Goal: Information Seeking & Learning: Learn about a topic

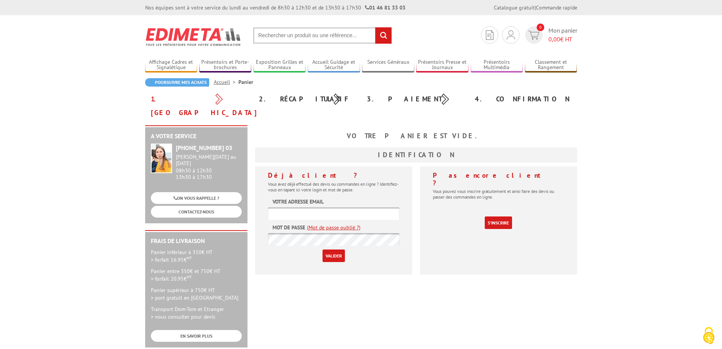
type input "[EMAIL_ADDRESS][DOMAIN_NAME]"
click at [334, 249] on input "Valider" at bounding box center [334, 255] width 22 height 13
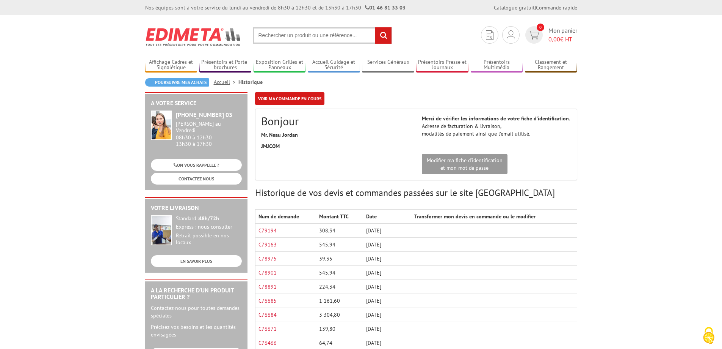
click at [284, 35] on input "text" at bounding box center [322, 35] width 139 height 16
paste input "RAIL FIXATION Section 14x20 mm ALUMINIUM ANODISE Longueur"
click at [284, 35] on input "RAIL FIXATION Section 14x20 mm ALUMINIUM ANODISE Longueur" at bounding box center [322, 35] width 139 height 16
type input "RAIL FIXATION Section 14x20 mm ALUMINIUM ANODISE Longueur"
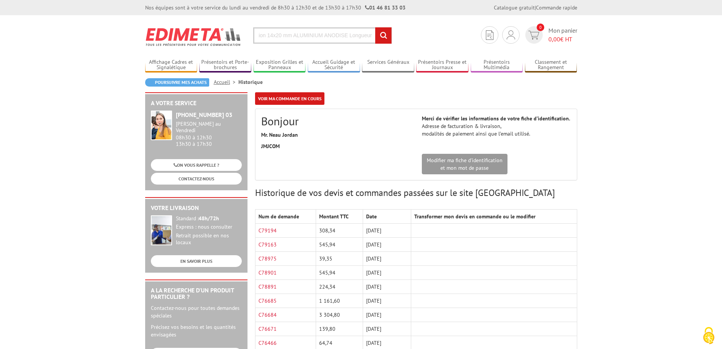
click at [383, 43] on input "rechercher" at bounding box center [383, 35] width 16 height 16
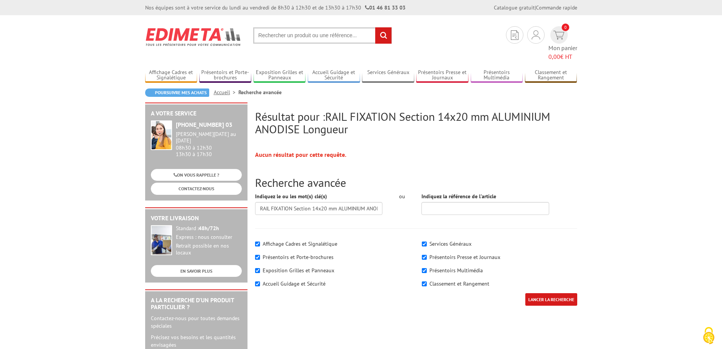
click at [288, 31] on input "text" at bounding box center [322, 35] width 139 height 16
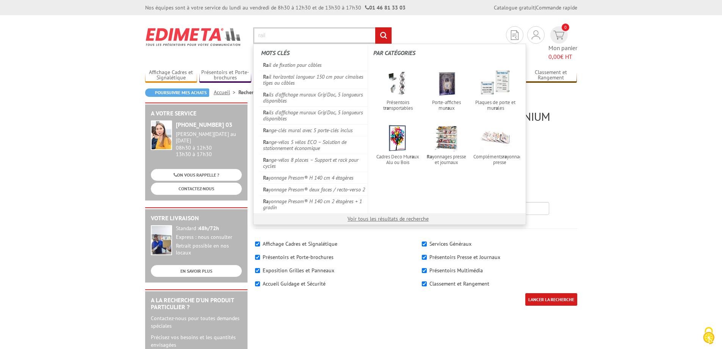
type input "rail"
click at [375, 27] on input "rechercher" at bounding box center [383, 35] width 16 height 16
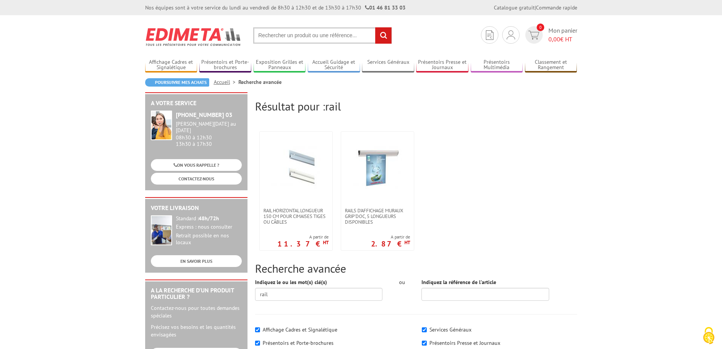
click at [272, 38] on input "text" at bounding box center [322, 35] width 139 height 16
click at [182, 64] on link "Affichage Cadres et Signalétique" at bounding box center [171, 65] width 52 height 13
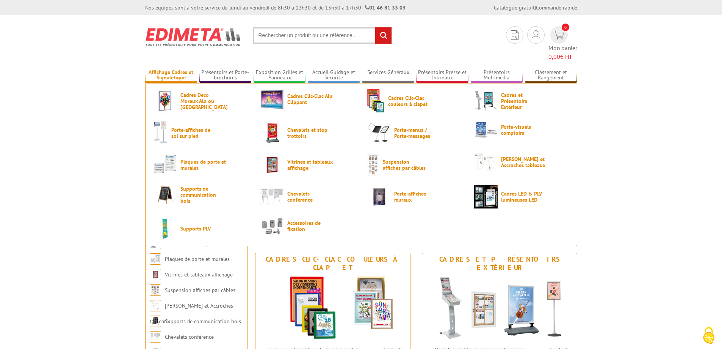
click at [166, 69] on link "Affichage Cadres et Signalétique" at bounding box center [171, 75] width 52 height 13
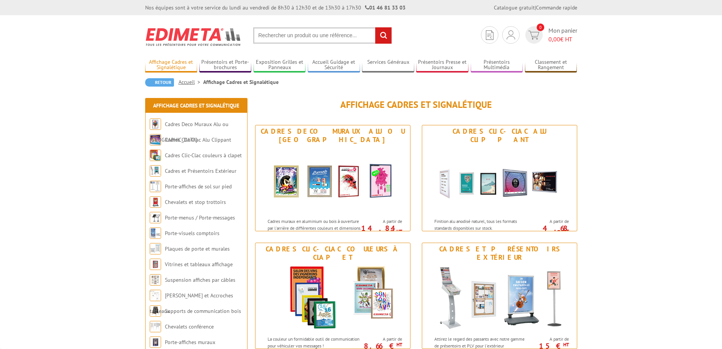
drag, startPoint x: 0, startPoint y: 0, endPoint x: 166, endPoint y: 66, distance: 179.2
click at [166, 66] on link "Affichage Cadres et Signalétique" at bounding box center [171, 65] width 52 height 13
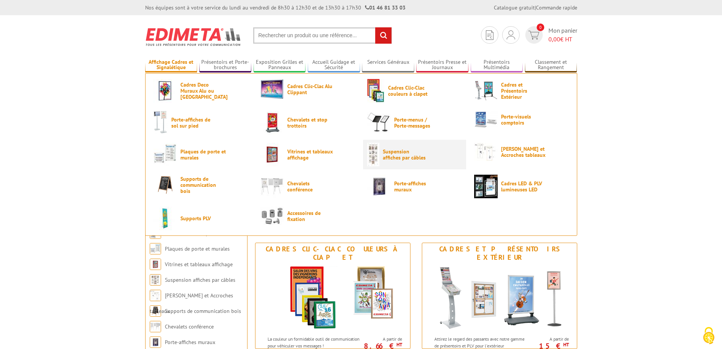
click at [408, 153] on span "Suspension affiches par câbles" at bounding box center [406, 154] width 46 height 12
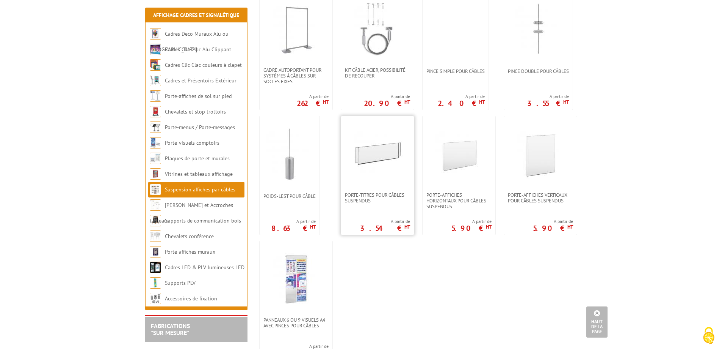
scroll to position [531, 0]
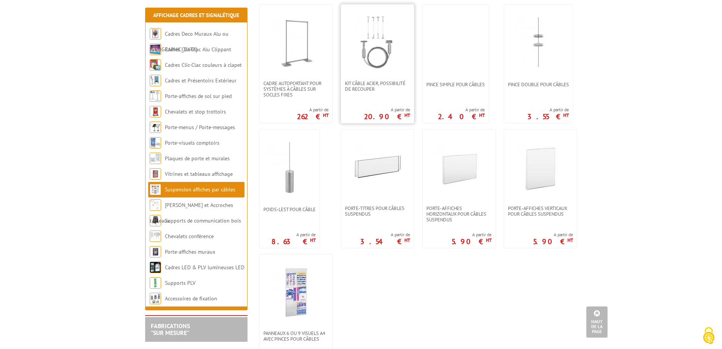
click at [366, 72] on link at bounding box center [377, 43] width 73 height 76
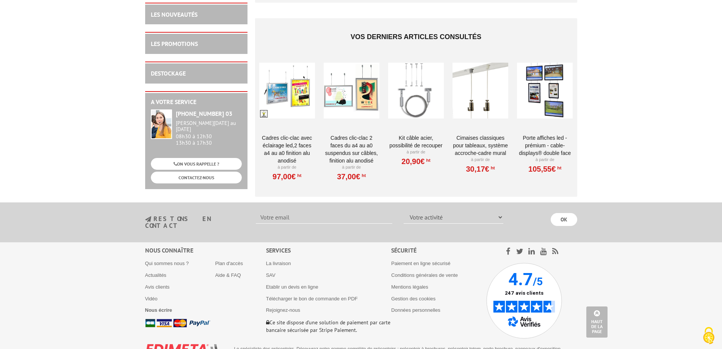
scroll to position [867, 0]
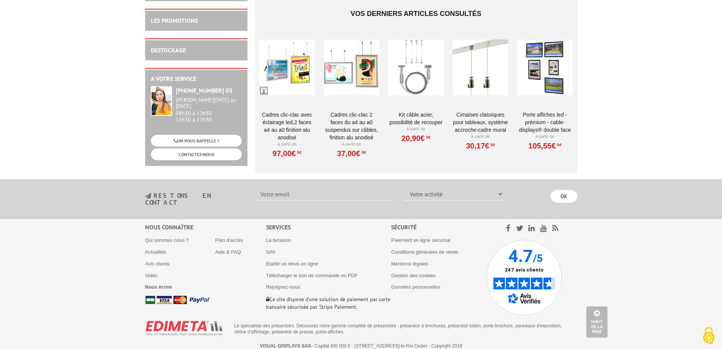
click at [477, 121] on link "Cimaises CLASSIQUES pour tableaux, système accroche-cadre mural" at bounding box center [481, 122] width 56 height 23
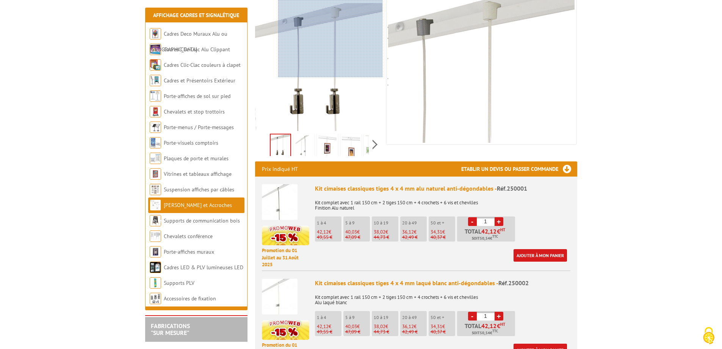
scroll to position [152, 0]
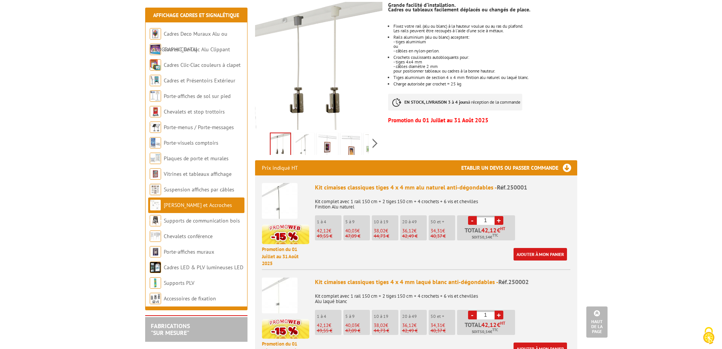
click at [316, 132] on li at bounding box center [328, 143] width 24 height 24
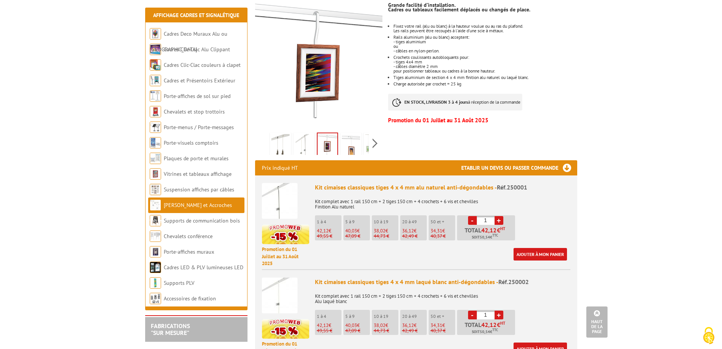
click at [303, 136] on img at bounding box center [304, 146] width 18 height 24
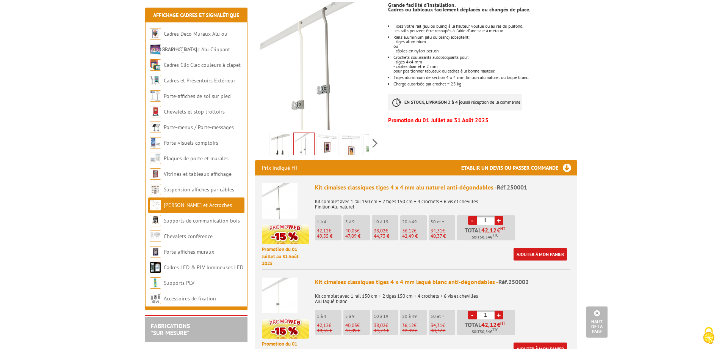
click at [330, 138] on img at bounding box center [328, 146] width 18 height 24
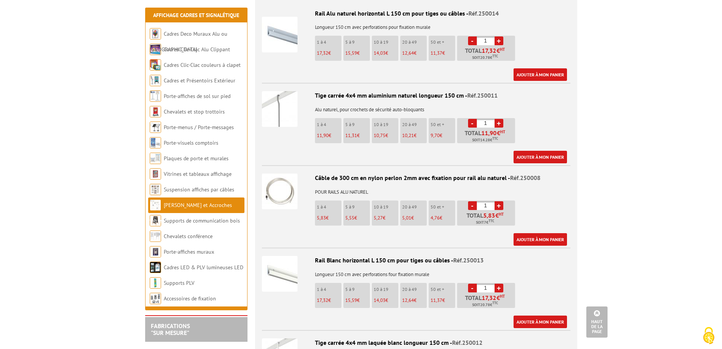
scroll to position [683, 0]
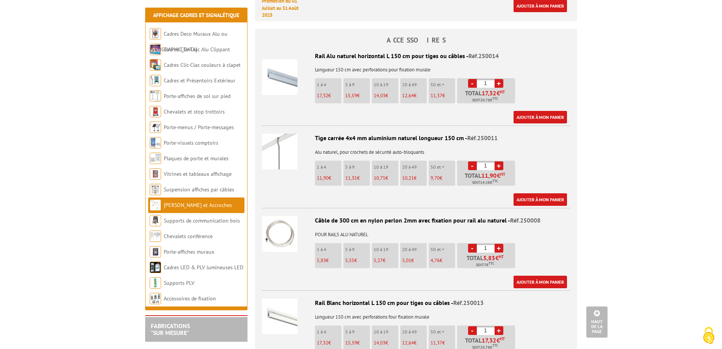
click at [296, 63] on img at bounding box center [280, 77] width 36 height 36
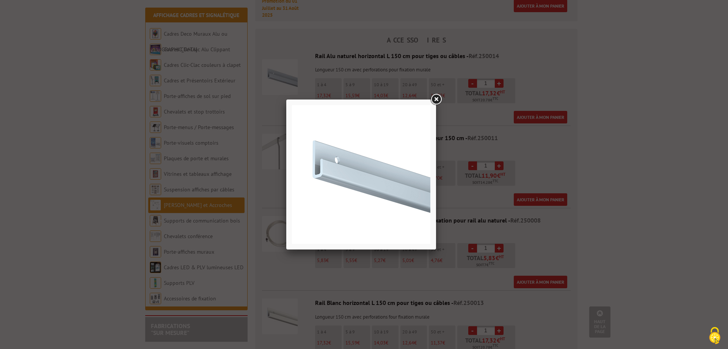
click at [439, 100] on link at bounding box center [436, 100] width 14 height 14
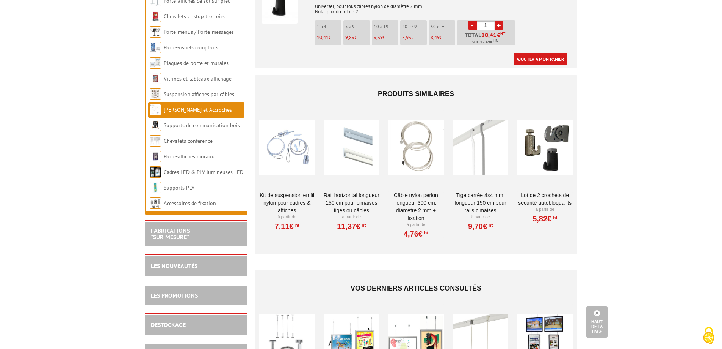
scroll to position [1420, 0]
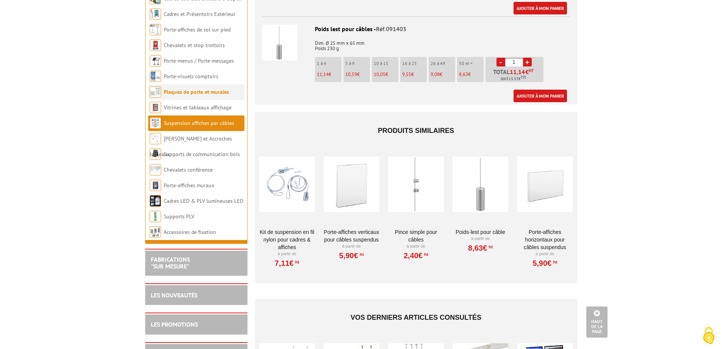
scroll to position [411, 0]
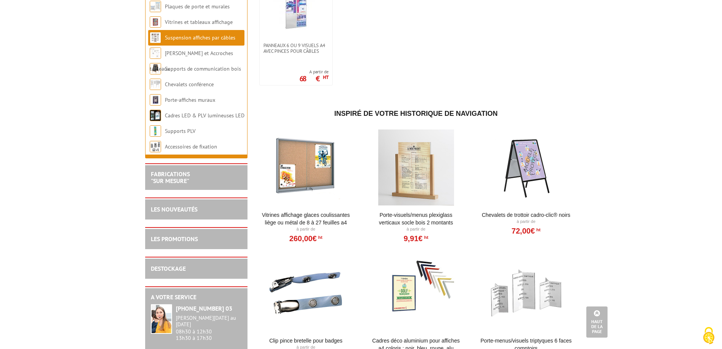
scroll to position [1036, 0]
